Goal: Check status

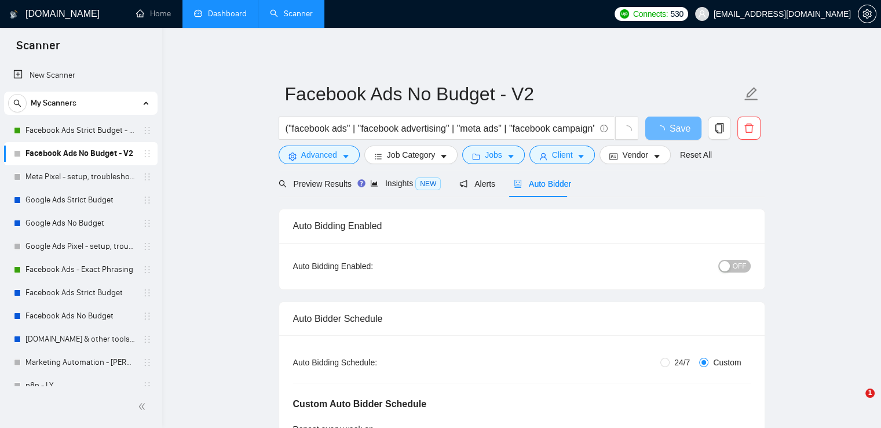
click at [225, 19] on link "Dashboard" at bounding box center [220, 14] width 53 height 10
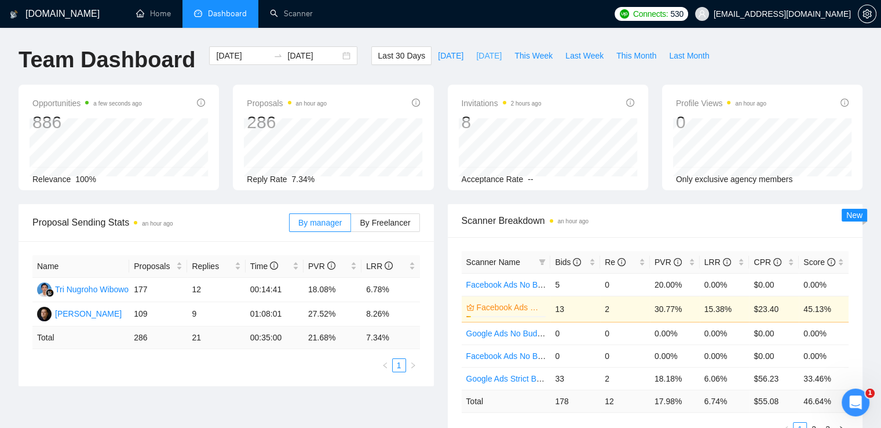
click at [476, 53] on span "[DATE]" at bounding box center [488, 55] width 25 height 13
type input "[DATE]"
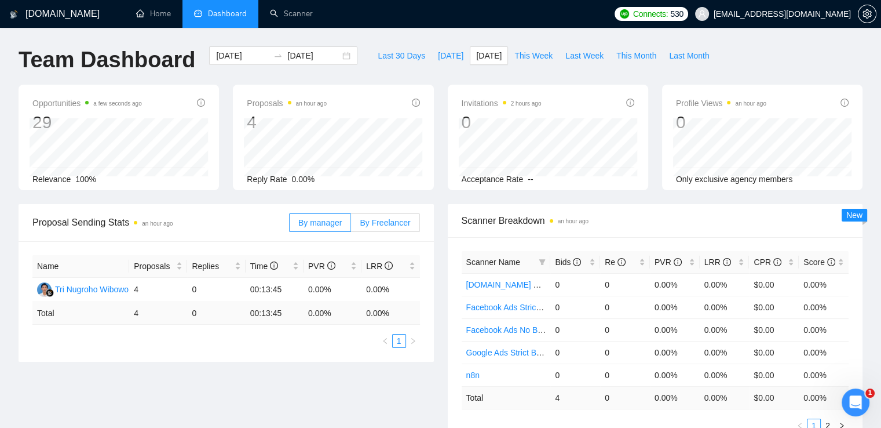
click at [382, 218] on span "By Freelancer" at bounding box center [385, 222] width 50 height 9
click at [351, 225] on input "By Freelancer" at bounding box center [351, 225] width 0 height 0
click at [871, 17] on icon "setting" at bounding box center [867, 13] width 9 height 9
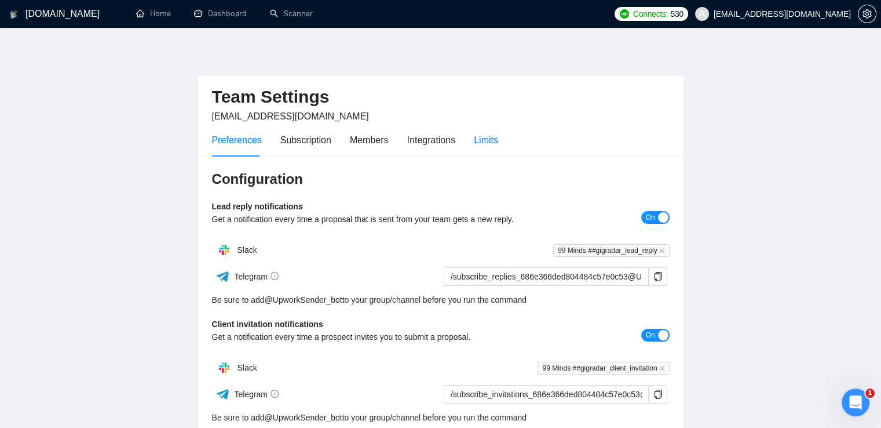
click at [494, 138] on div "Limits" at bounding box center [486, 140] width 24 height 14
